Goal: Task Accomplishment & Management: Use online tool/utility

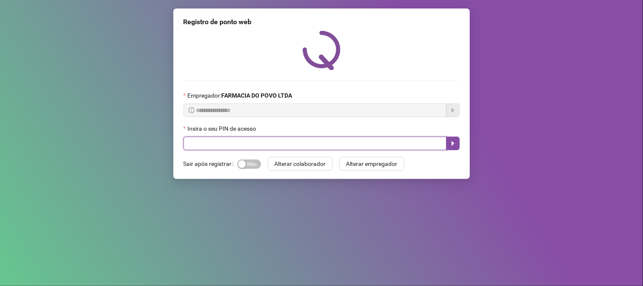
click at [243, 142] on input "text" at bounding box center [315, 144] width 263 height 14
type input "**"
click at [454, 146] on icon "caret-right" at bounding box center [453, 143] width 7 height 7
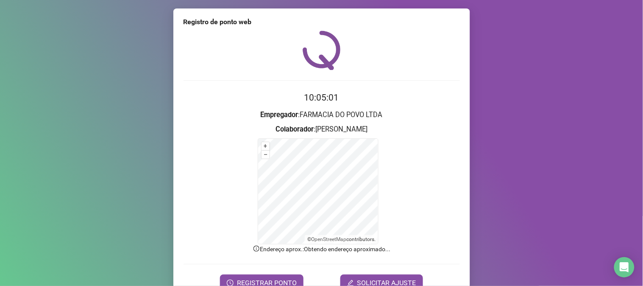
scroll to position [42, 0]
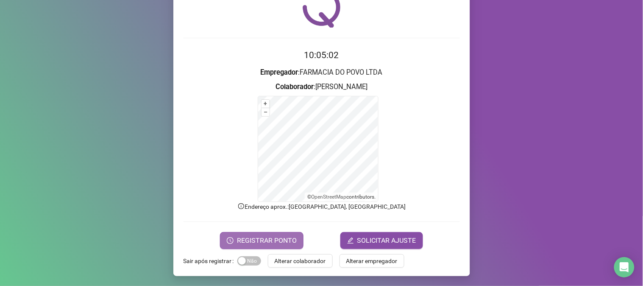
click at [259, 234] on button "REGISTRAR PONTO" at bounding box center [262, 240] width 84 height 17
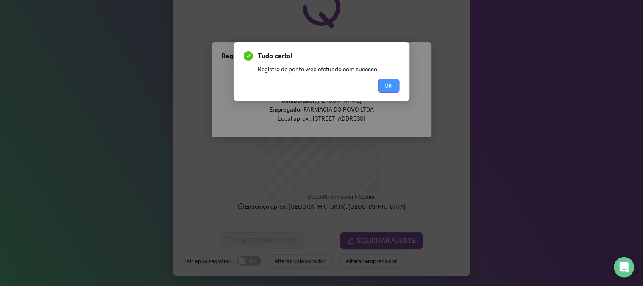
click at [391, 79] on button "OK" at bounding box center [389, 86] width 22 height 14
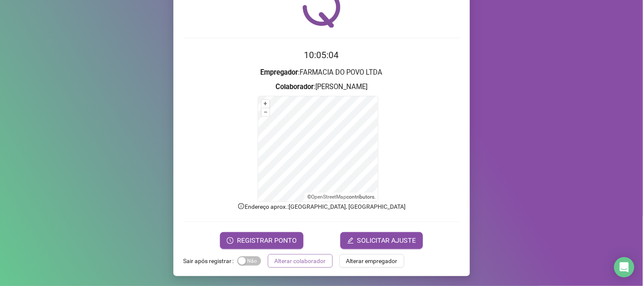
click at [285, 257] on span "Alterar colaborador" at bounding box center [300, 260] width 51 height 9
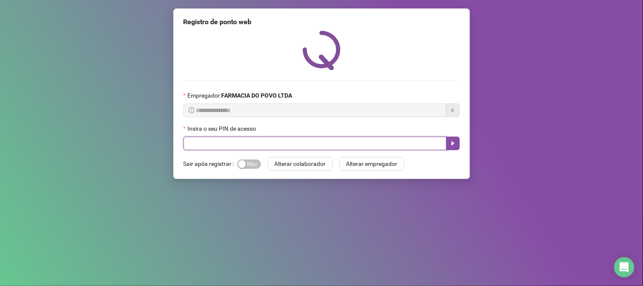
click at [239, 147] on input "text" at bounding box center [315, 144] width 263 height 14
type input "***"
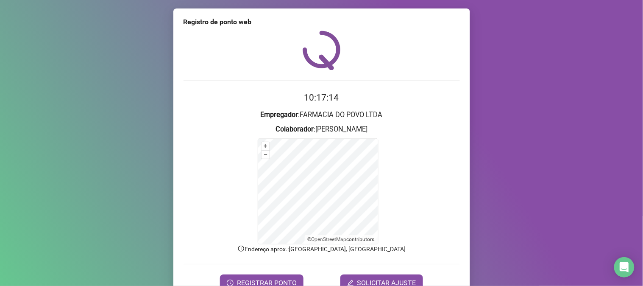
scroll to position [42, 0]
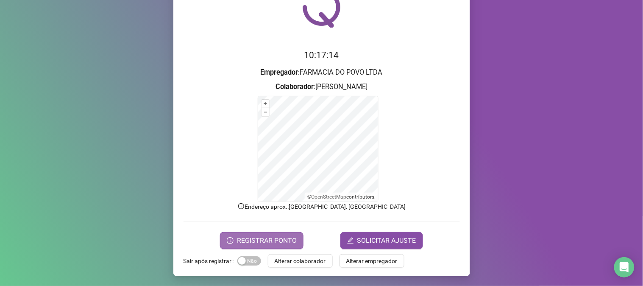
click at [283, 240] on span "REGISTRAR PONTO" at bounding box center [267, 240] width 60 height 10
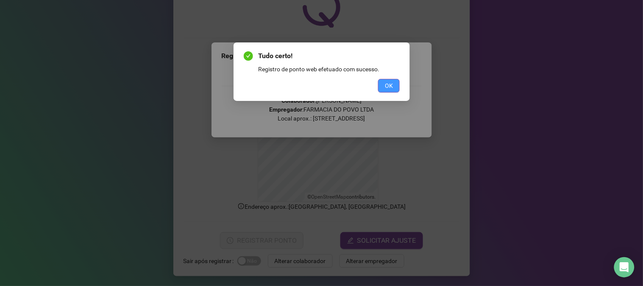
click at [383, 85] on button "OK" at bounding box center [389, 86] width 22 height 14
